Goal: Find contact information: Find contact information

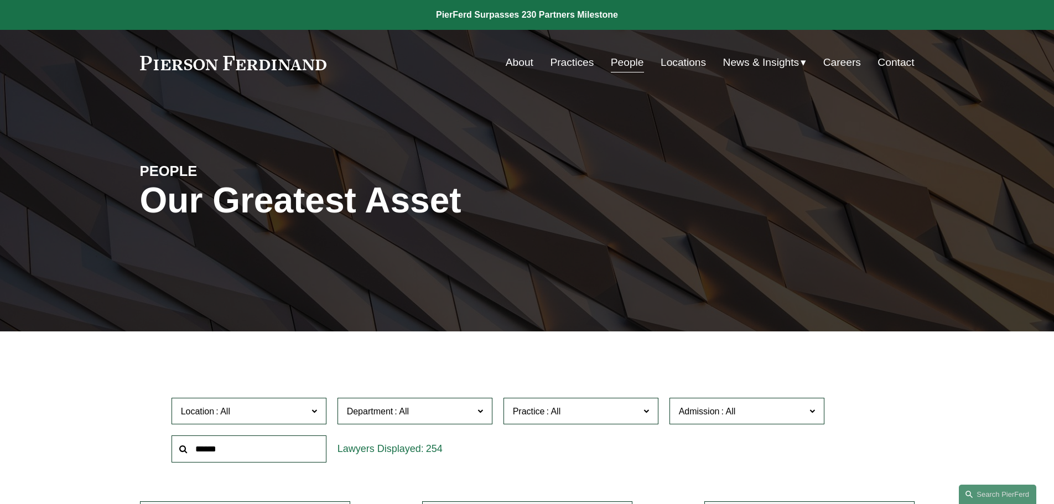
click at [686, 60] on link "Locations" at bounding box center [683, 62] width 45 height 21
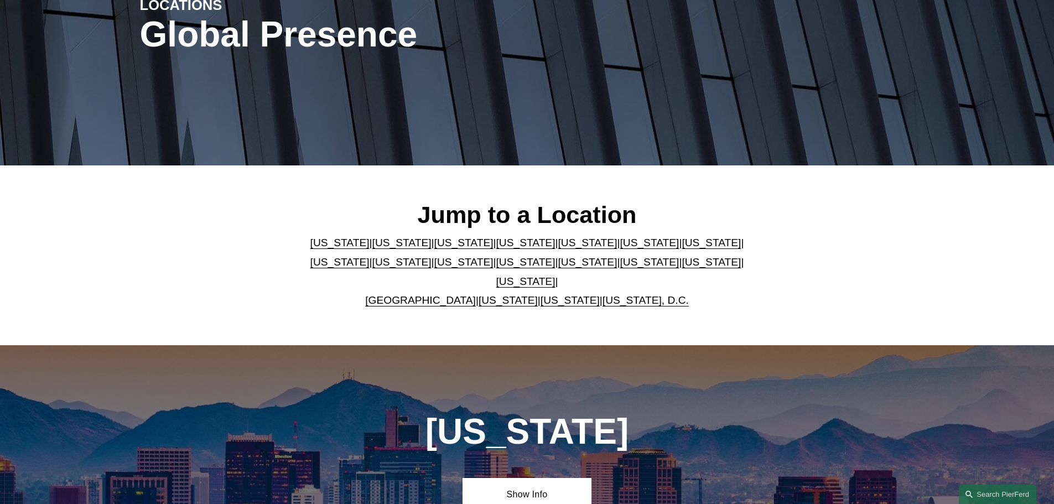
click at [496, 266] on link "[US_STATE]" at bounding box center [525, 262] width 59 height 12
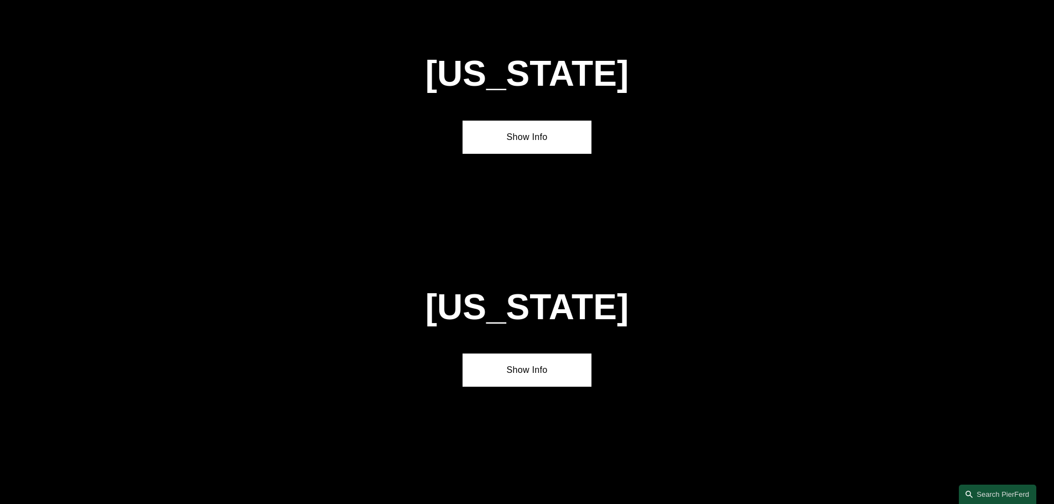
scroll to position [2833, 0]
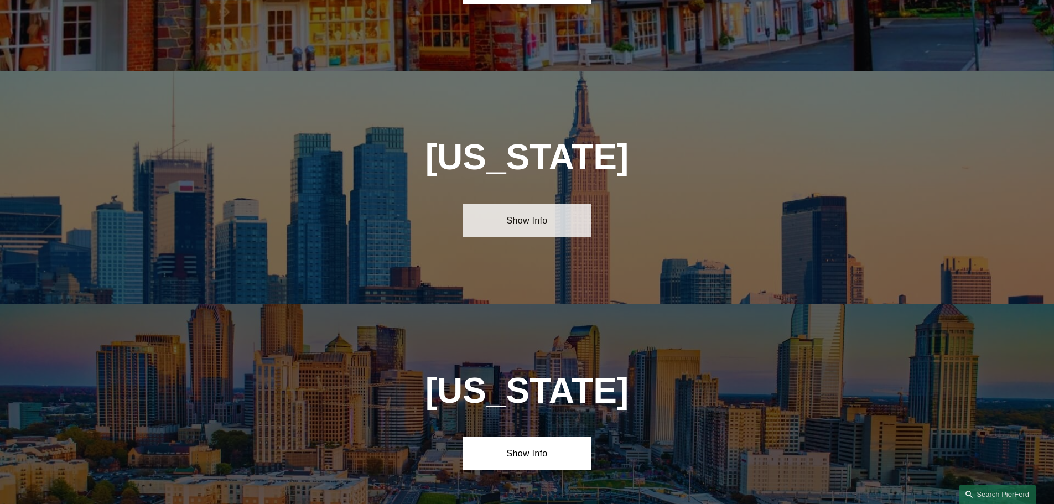
click at [564, 204] on link "Show Info" at bounding box center [527, 220] width 129 height 33
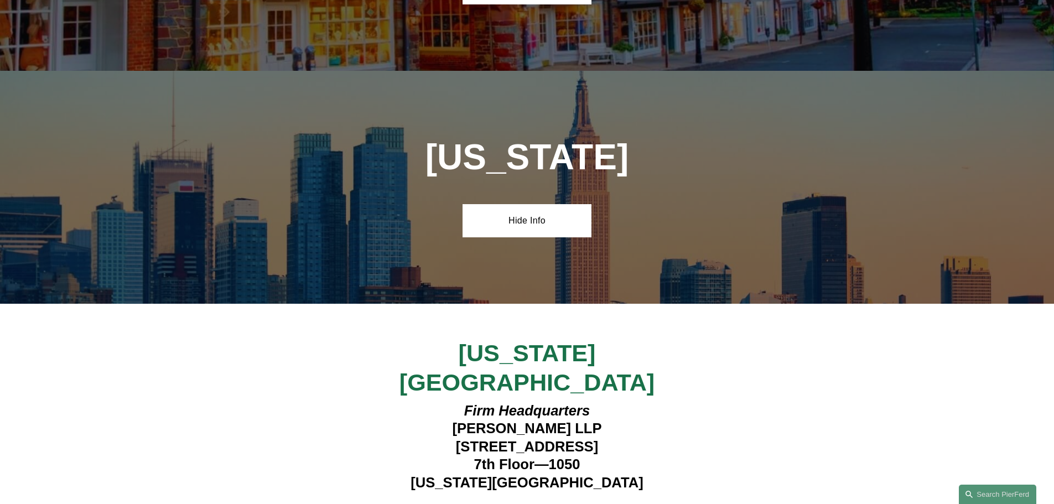
click at [553, 503] on strong "View Lawyers" at bounding box center [523, 513] width 70 height 12
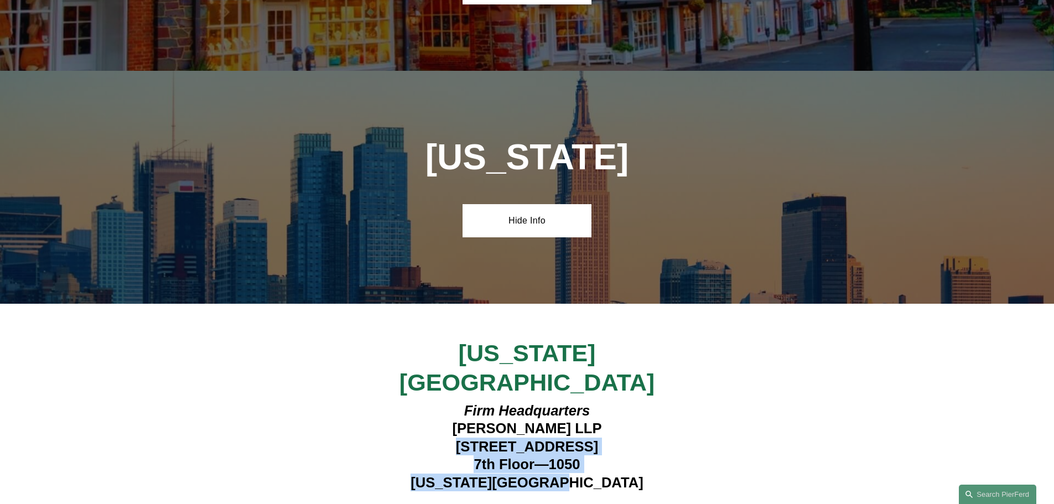
drag, startPoint x: 601, startPoint y: 387, endPoint x: 432, endPoint y: 354, distance: 172.0
click at [426, 402] on h4 "Firm Headquarters Pierson Ferdinand LLP 1270 Avenue of the Americas 7th Floor—1…" at bounding box center [527, 447] width 323 height 90
copy h4 "1270 Avenue of the Americas 7th Floor—1050 New York, NY 10020"
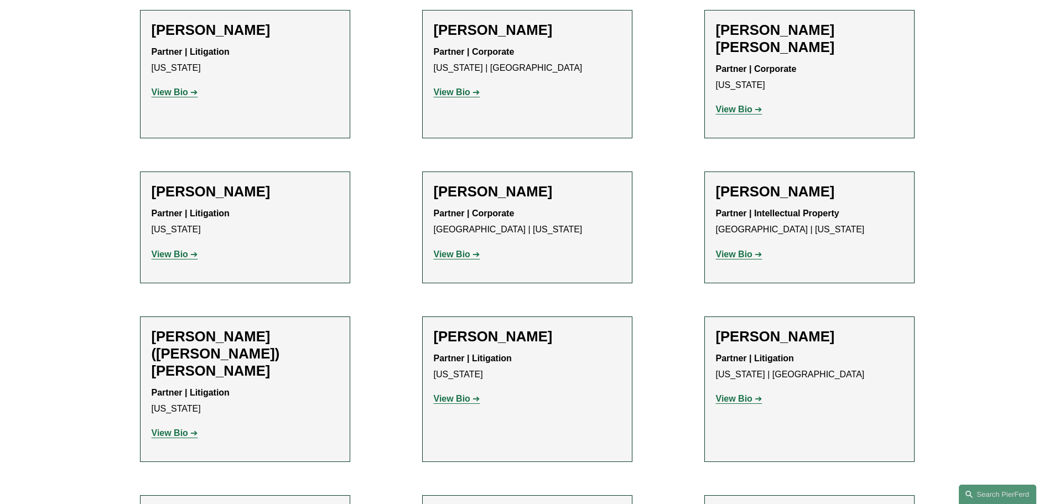
scroll to position [775, 0]
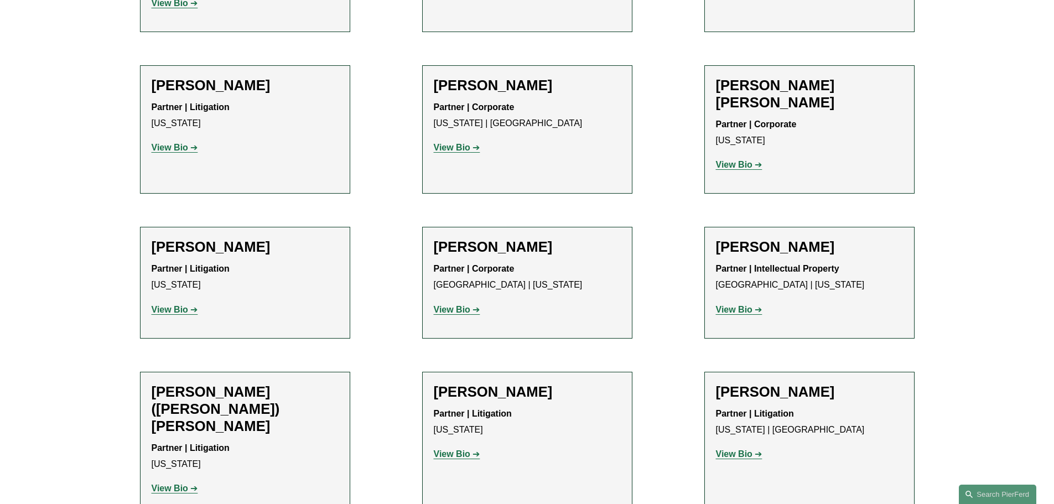
click at [171, 143] on strong "View Bio" at bounding box center [170, 147] width 37 height 9
